Goal: Navigation & Orientation: Find specific page/section

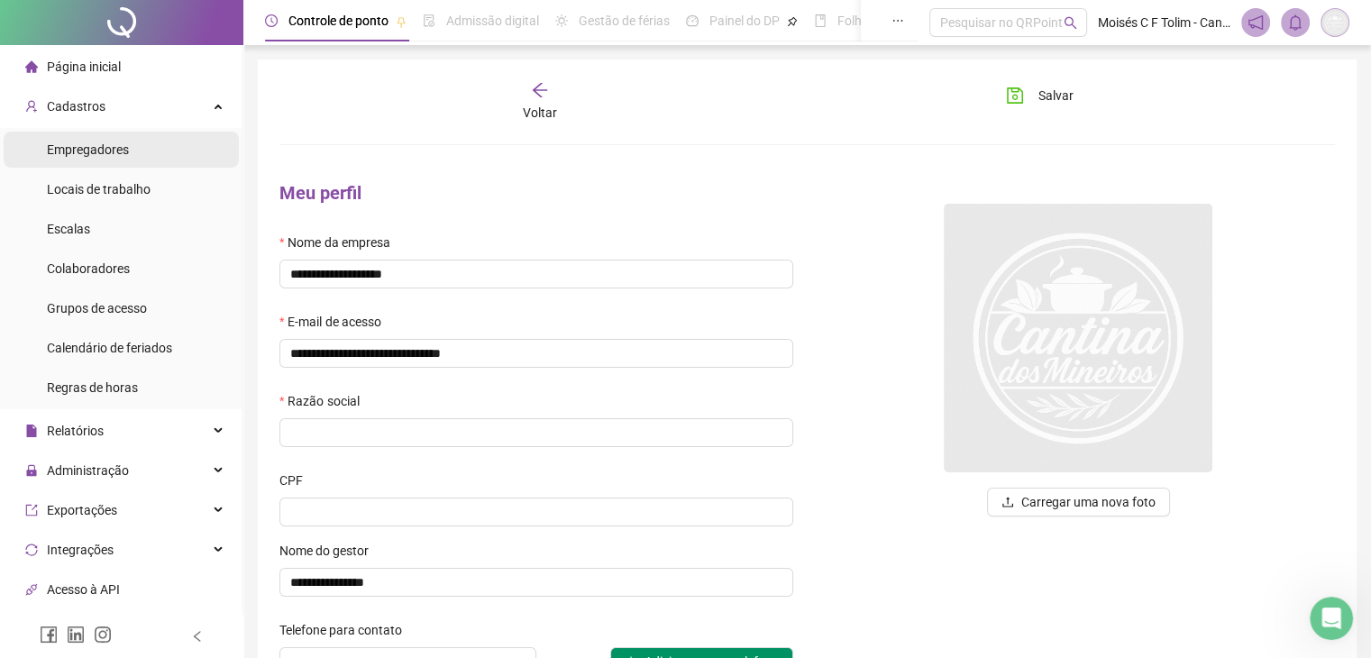
click at [87, 152] on span "Empregadores" at bounding box center [88, 149] width 82 height 14
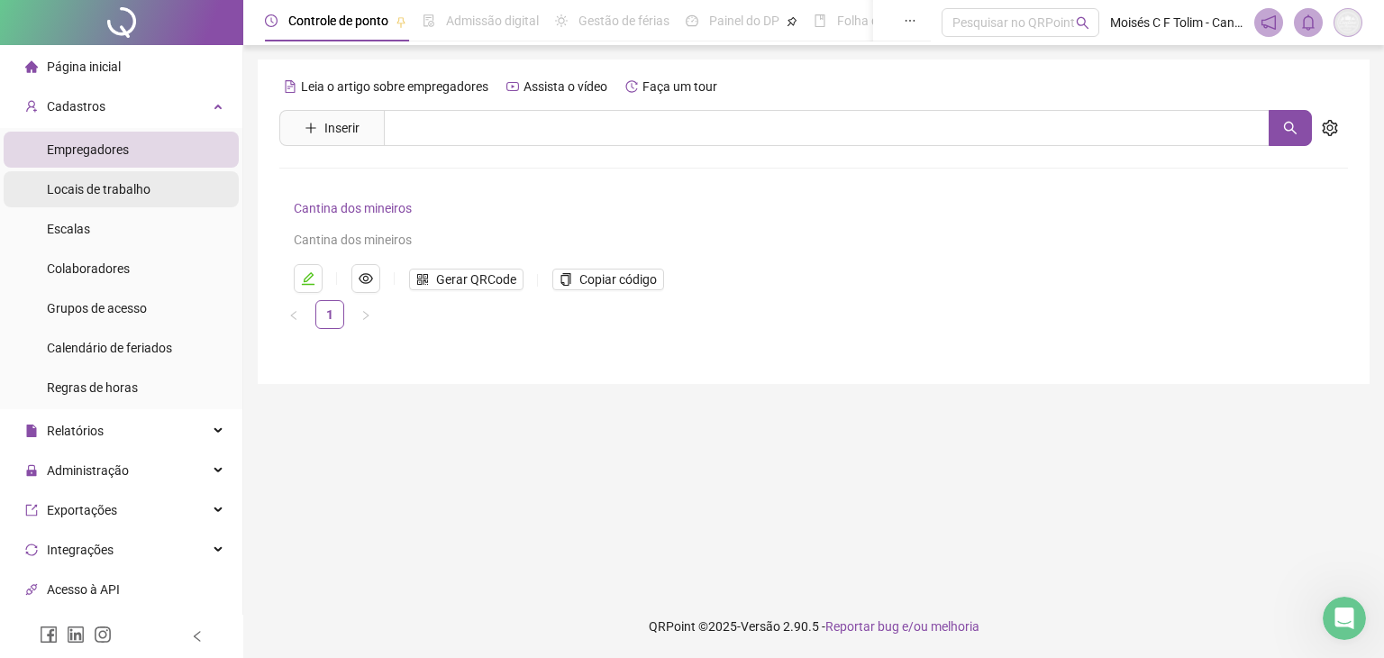
click at [87, 184] on span "Locais de trabalho" at bounding box center [99, 189] width 104 height 14
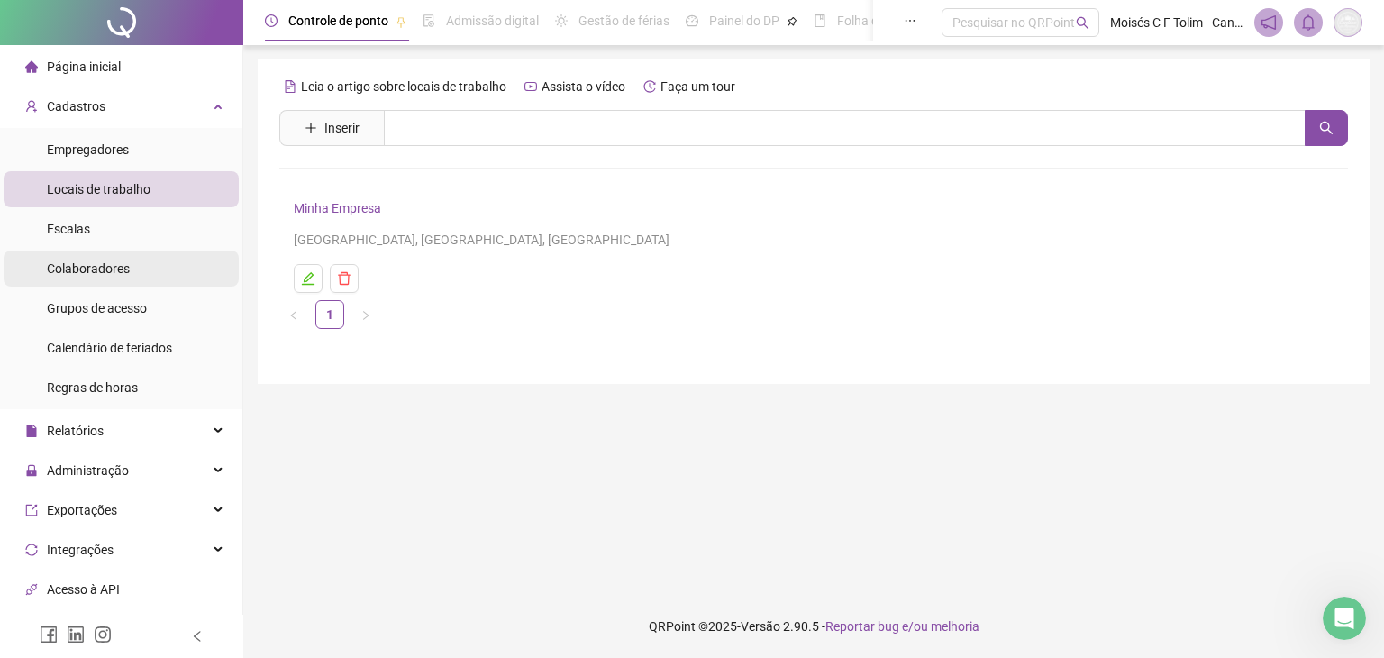
click at [90, 268] on span "Colaboradores" at bounding box center [88, 268] width 83 height 14
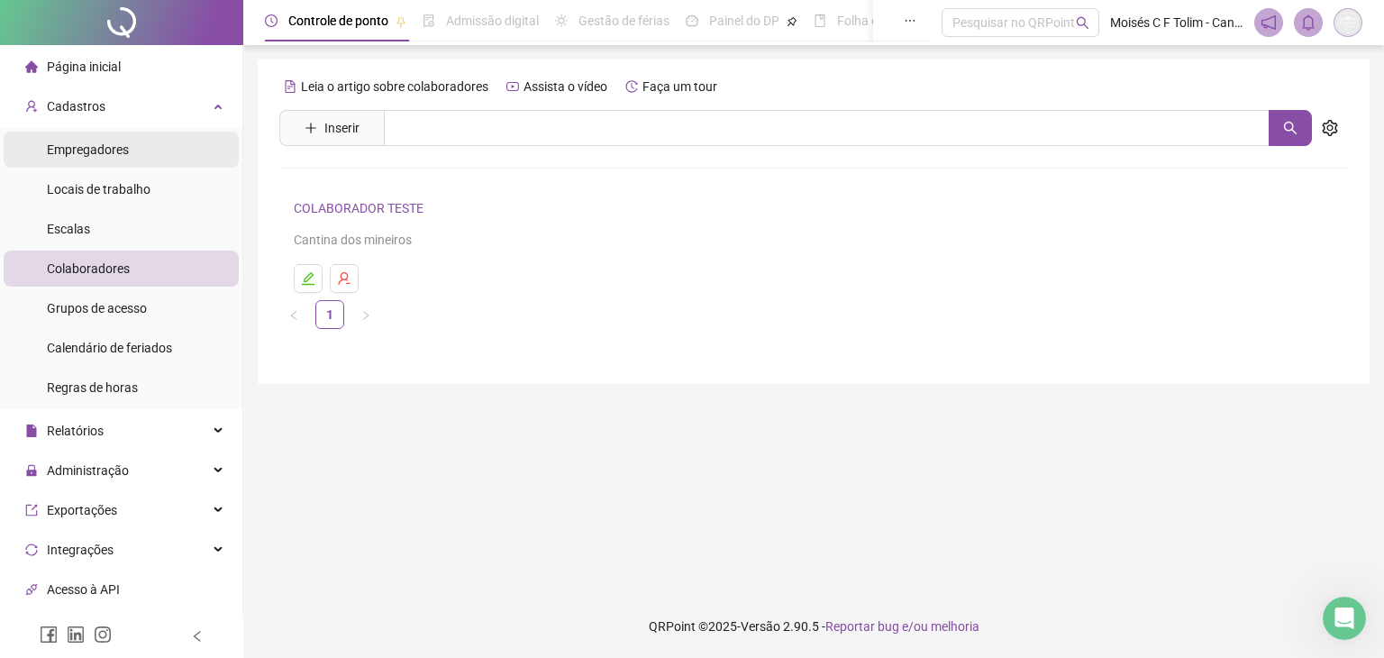
click at [148, 148] on li "Empregadores" at bounding box center [121, 150] width 235 height 36
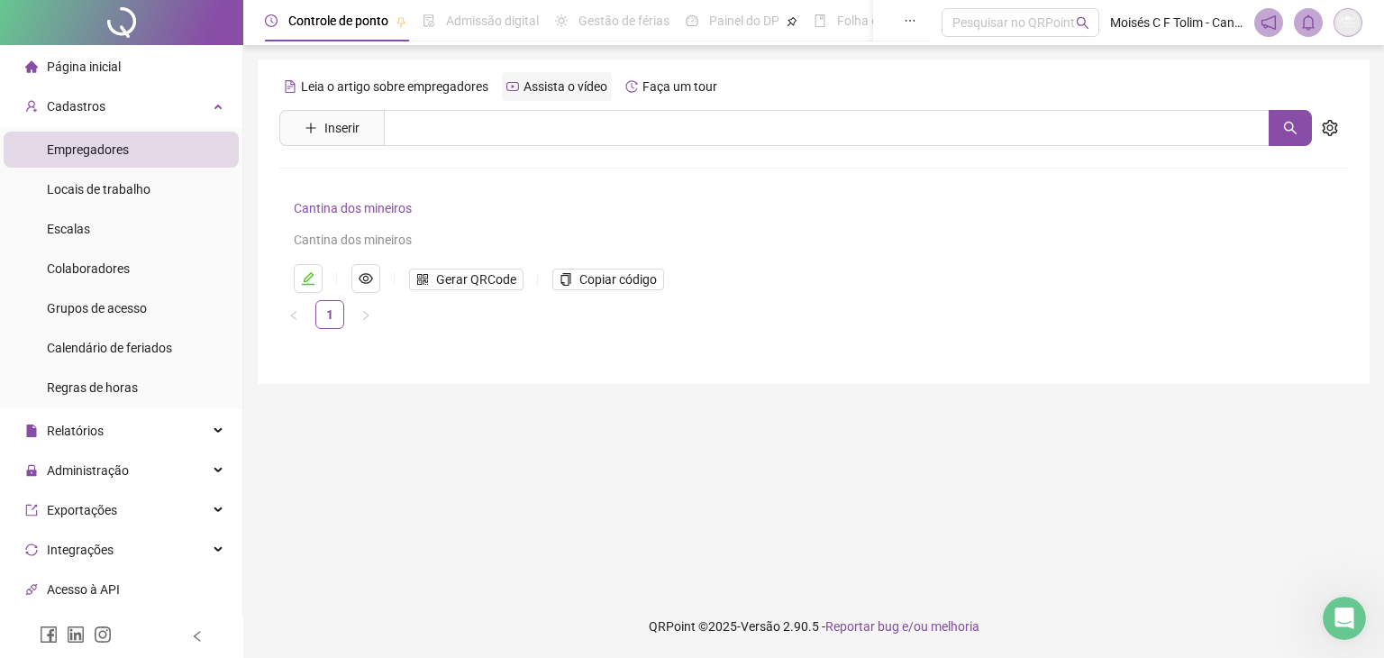
click at [562, 92] on span "Assista o vídeo" at bounding box center [566, 86] width 84 height 14
